Goal: Task Accomplishment & Management: Use online tool/utility

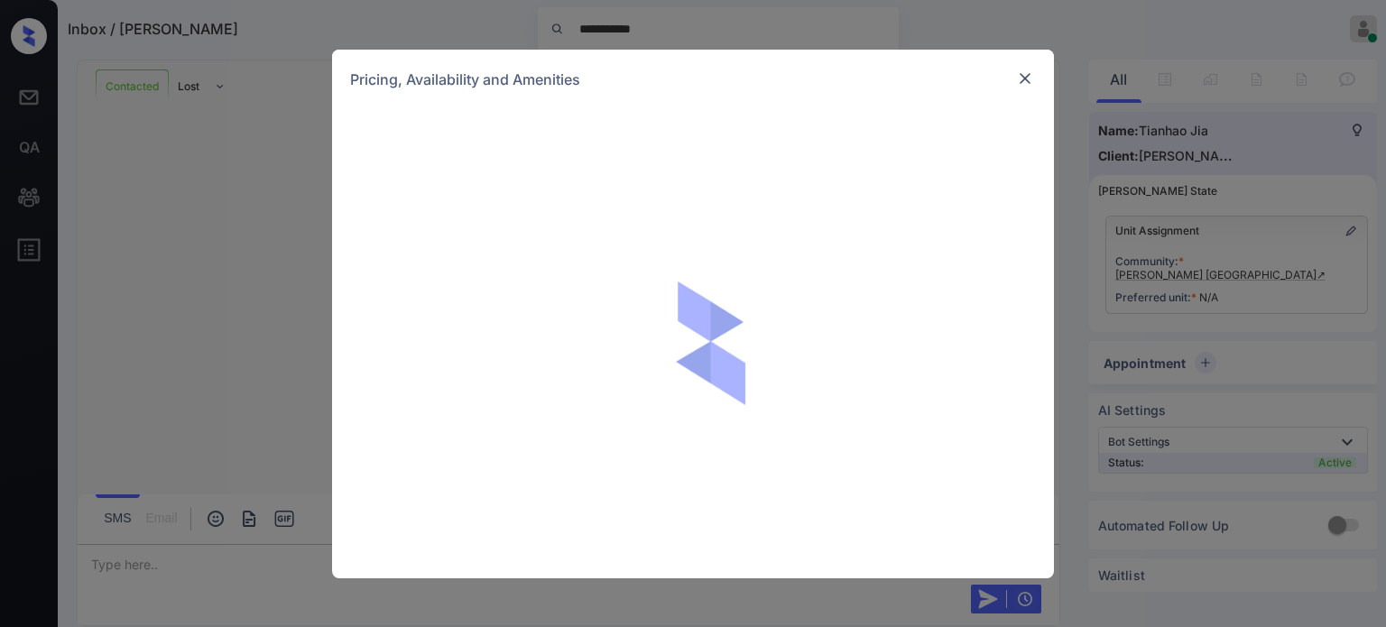
scroll to position [1848, 0]
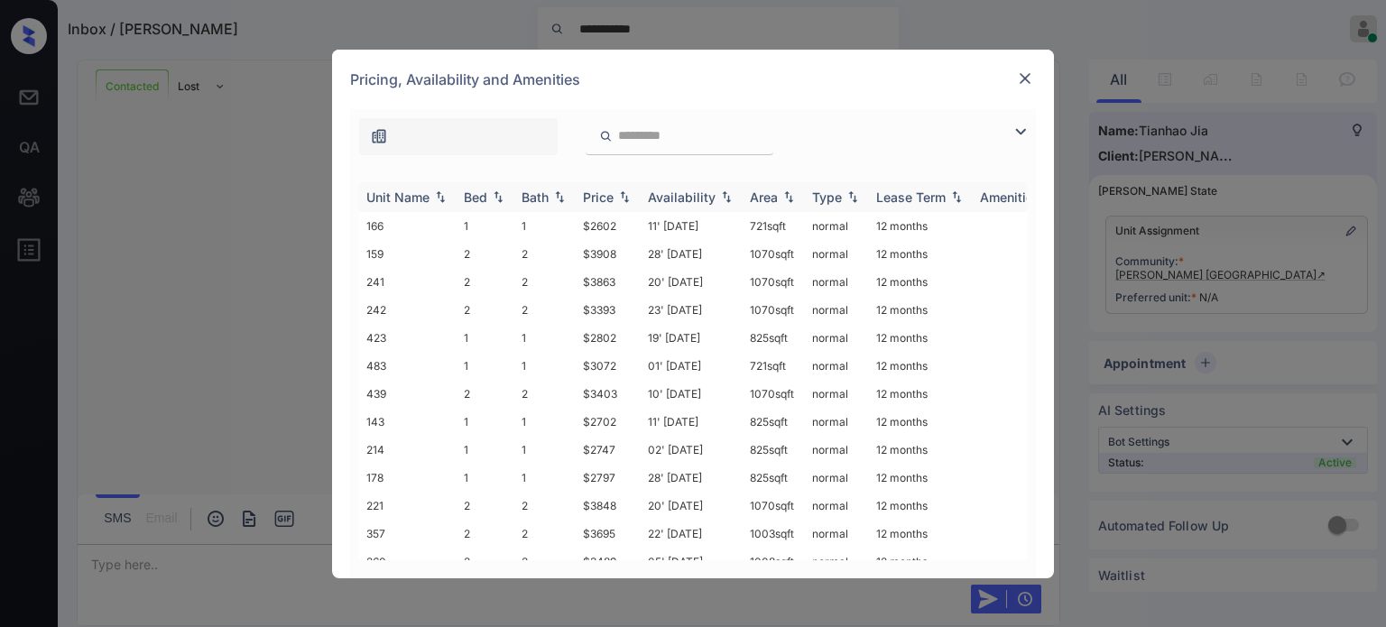
click at [478, 193] on div "Bed" at bounding box center [475, 196] width 23 height 15
click at [538, 285] on td "2" at bounding box center [544, 282] width 61 height 28
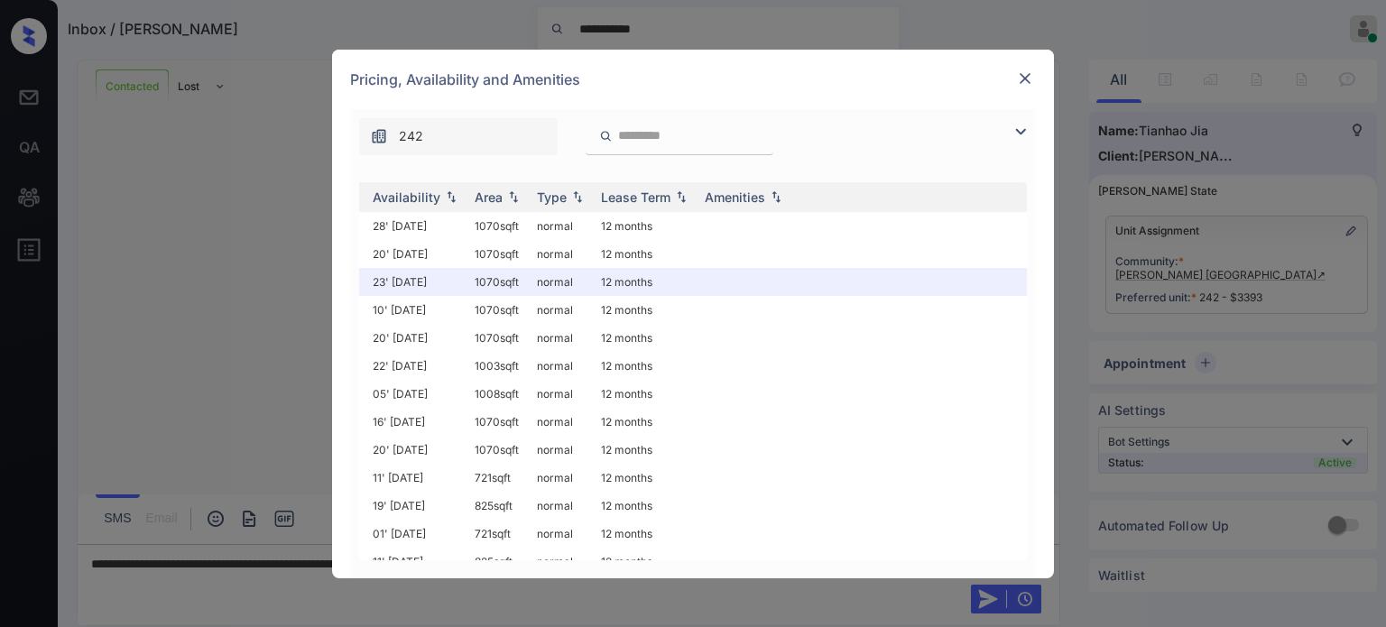
scroll to position [0, 0]
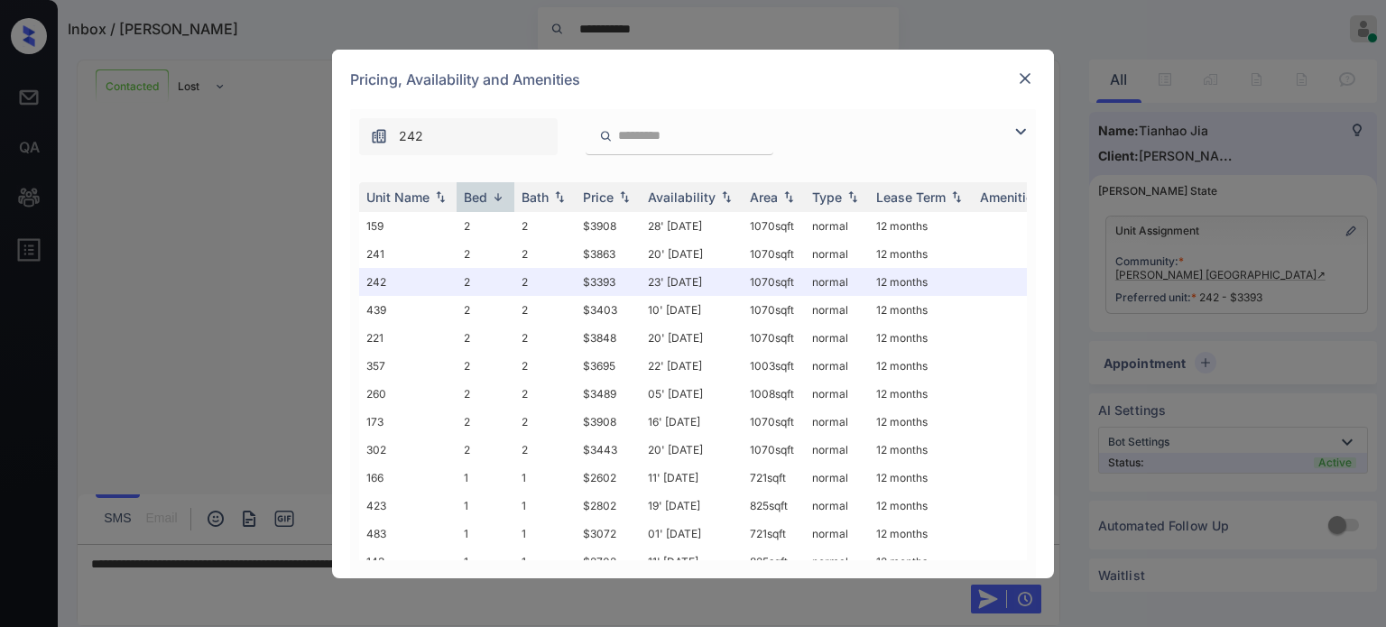
click at [1025, 72] on img at bounding box center [1025, 78] width 18 height 18
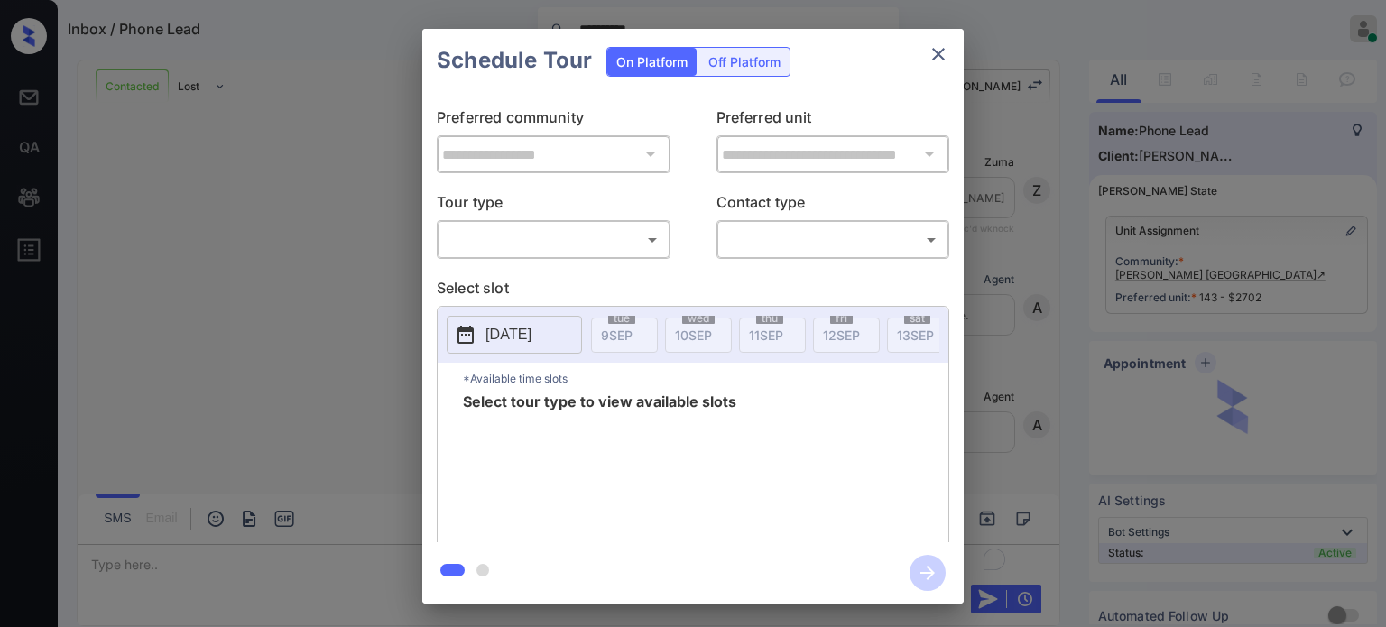
scroll to position [2235, 0]
click at [510, 236] on body "**********" at bounding box center [693, 313] width 1386 height 627
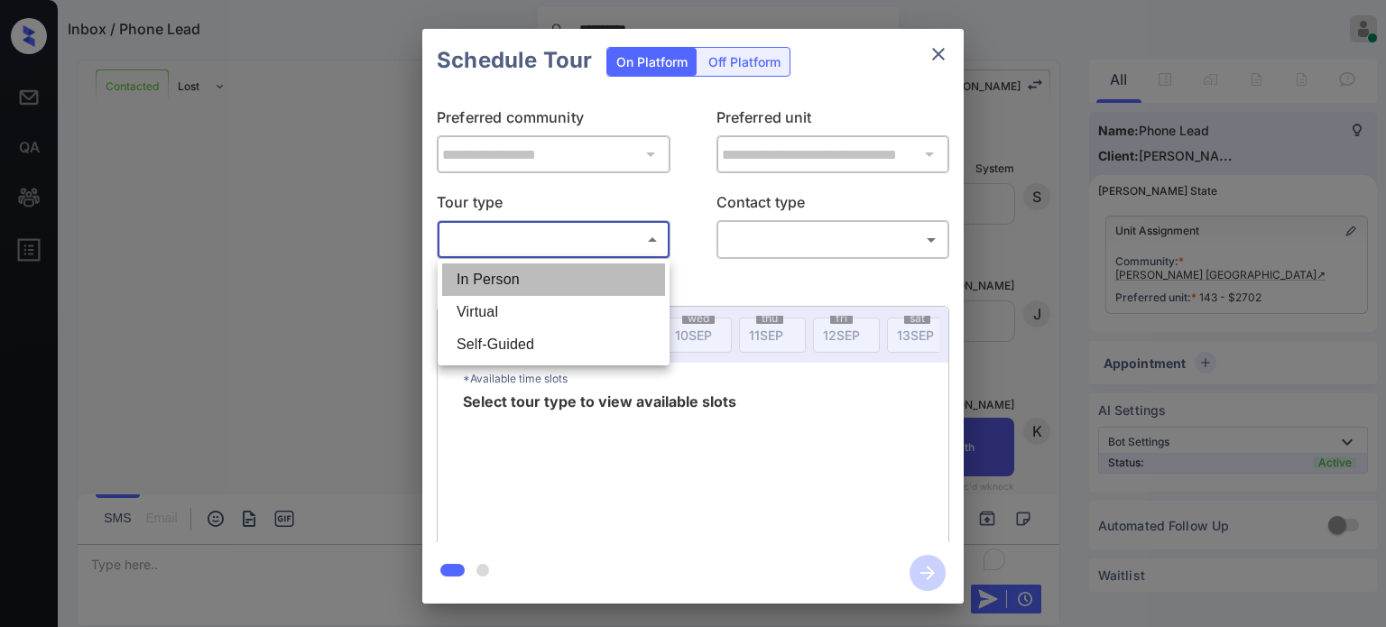
click at [505, 273] on li "In Person" at bounding box center [553, 279] width 223 height 32
type input "********"
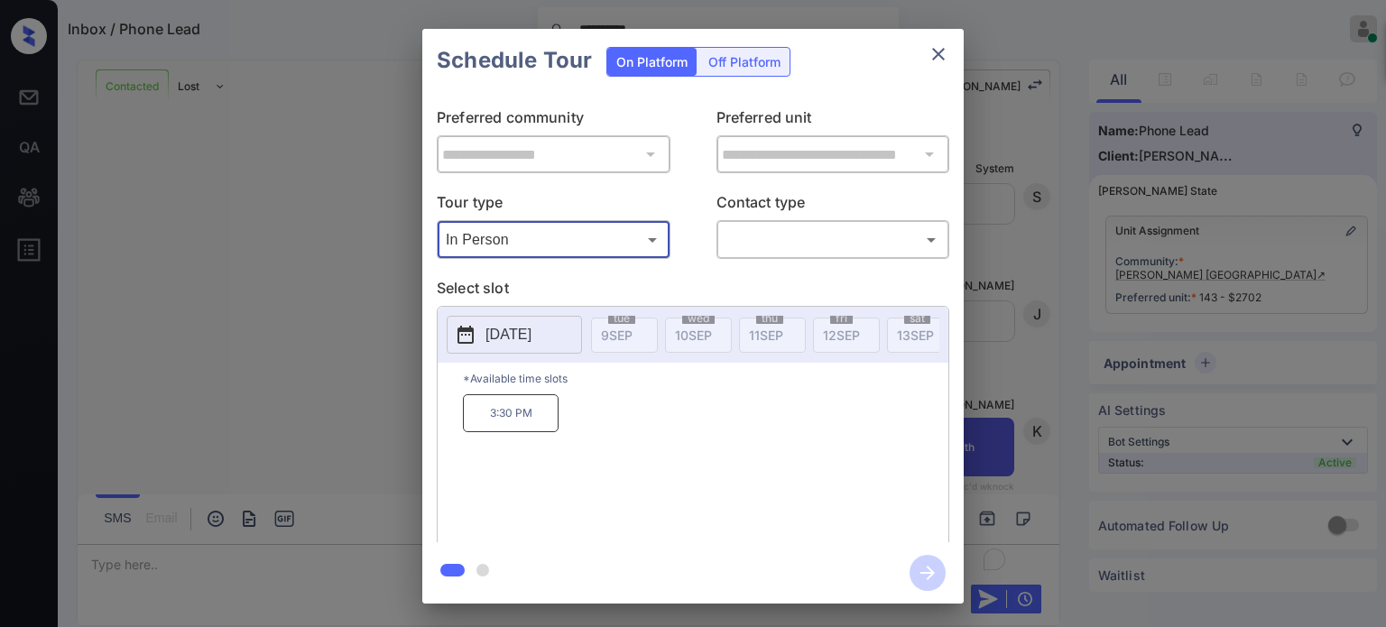
click at [942, 54] on icon "close" at bounding box center [939, 54] width 22 height 22
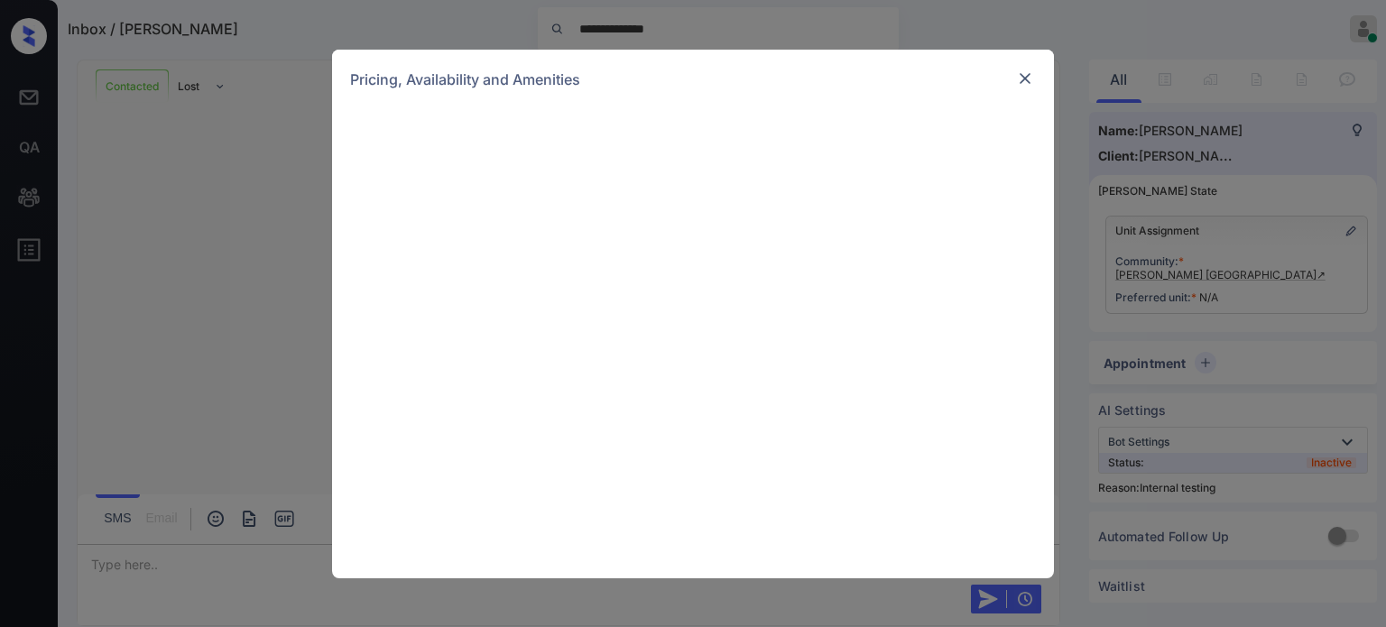
scroll to position [54, 0]
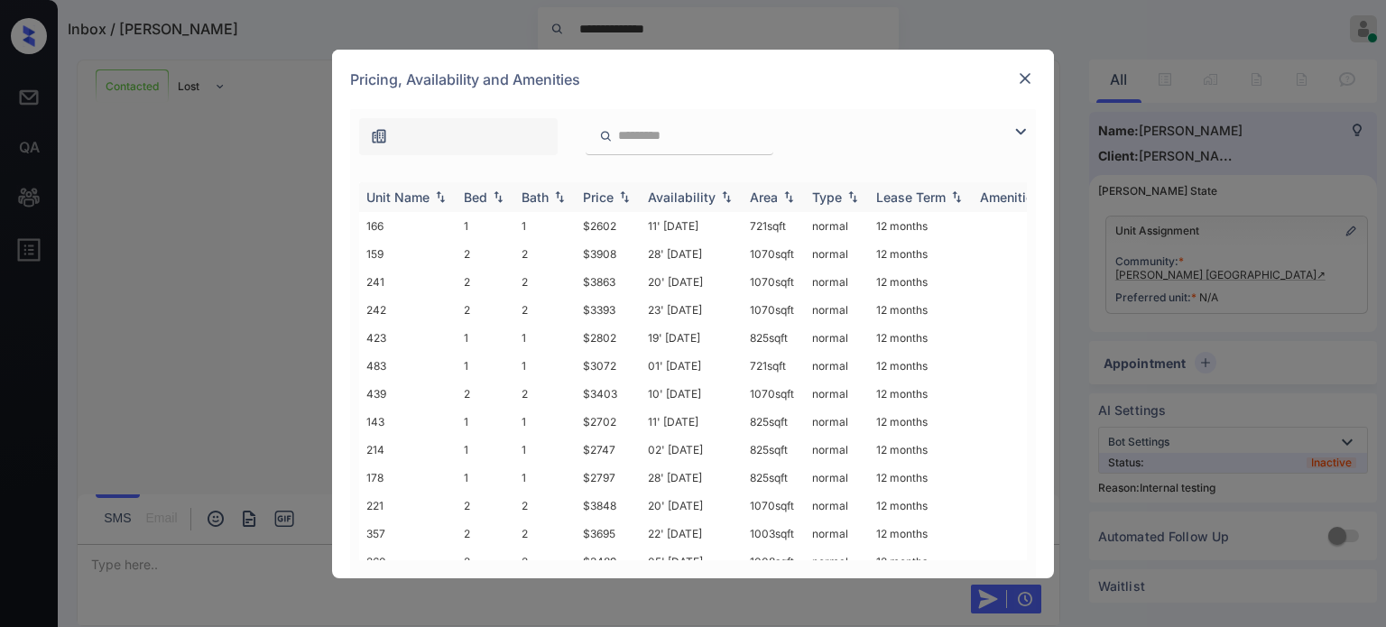
click at [485, 198] on div "Bed" at bounding box center [475, 196] width 23 height 15
click at [501, 441] on td "2" at bounding box center [486, 450] width 58 height 28
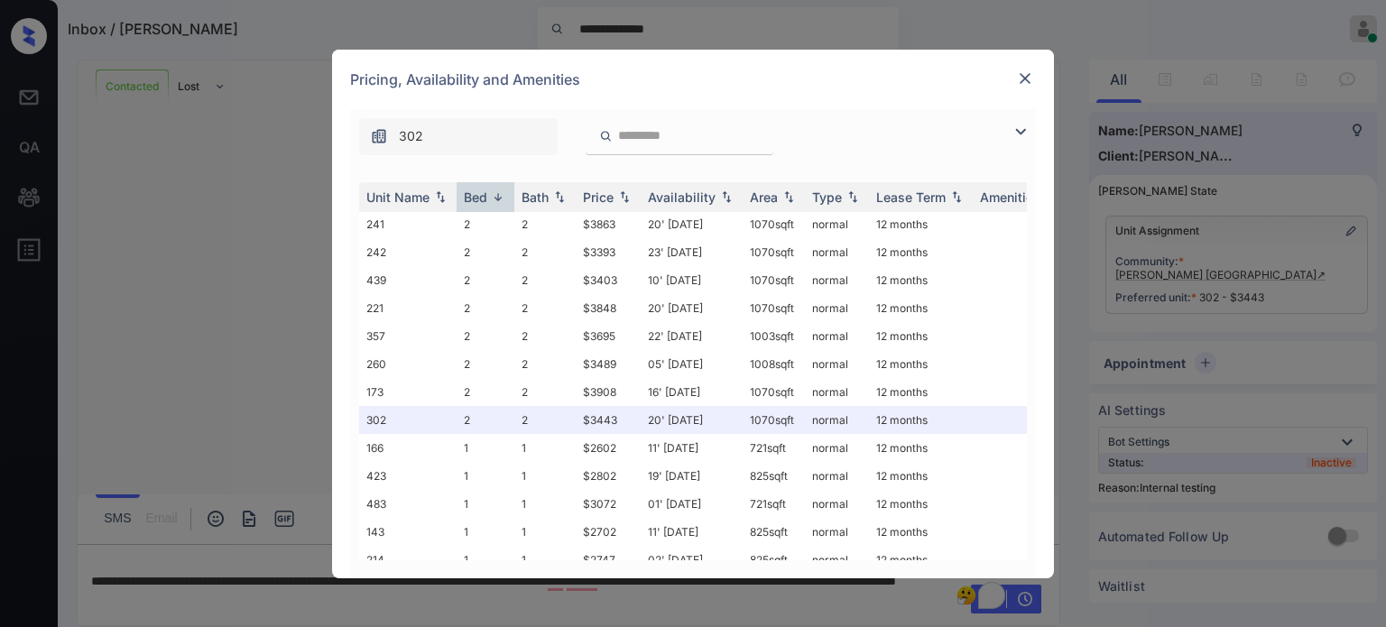
scroll to position [0, 0]
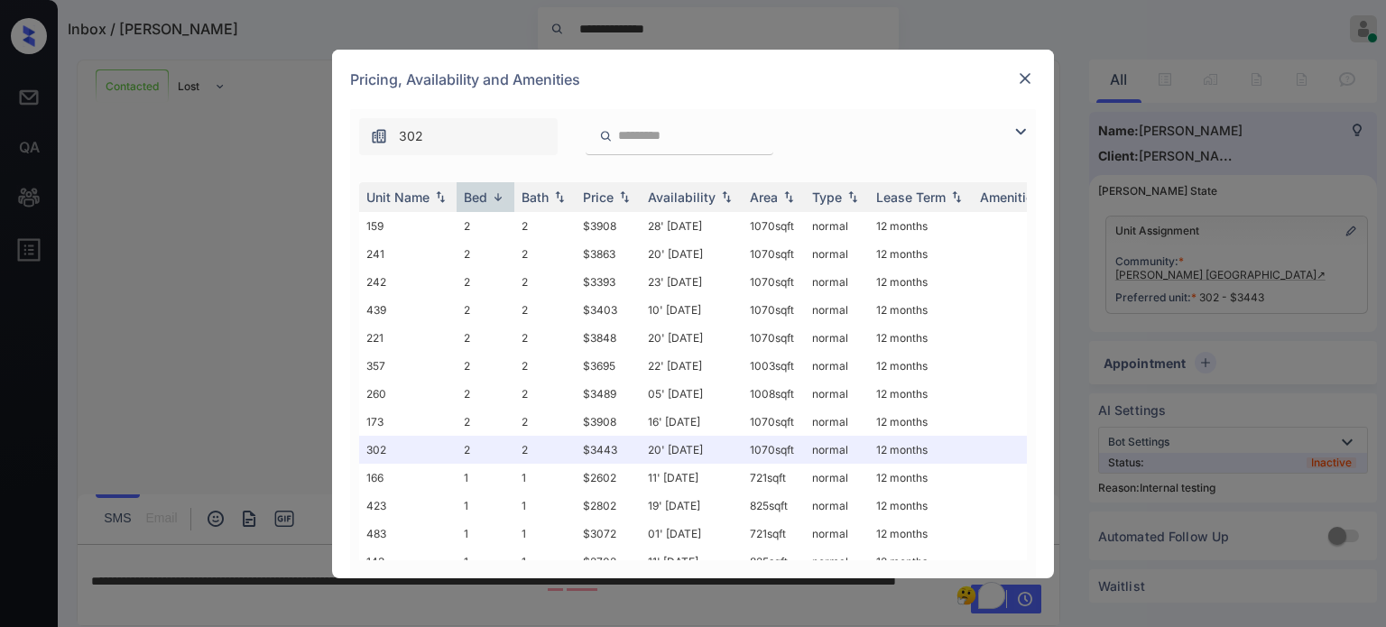
click at [1018, 75] on img at bounding box center [1025, 78] width 18 height 18
